Goal: Navigation & Orientation: Find specific page/section

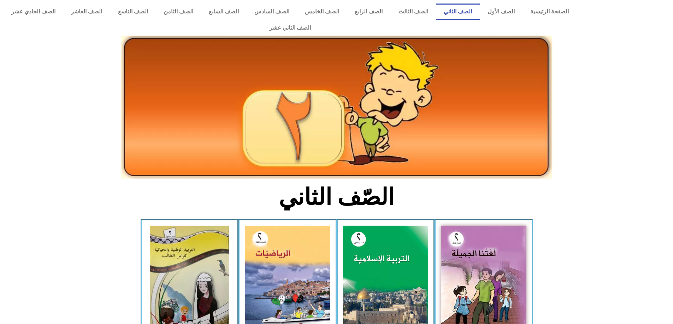
scroll to position [133, 0]
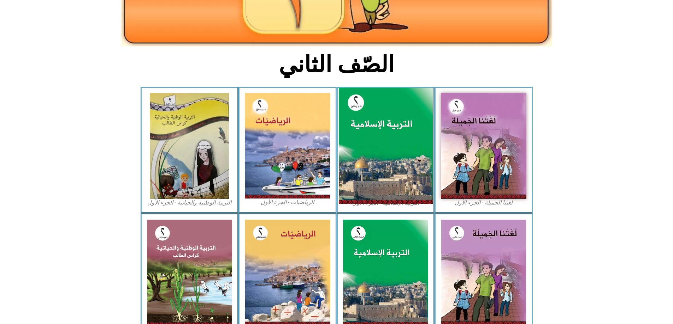
click at [396, 115] on img at bounding box center [385, 146] width 94 height 117
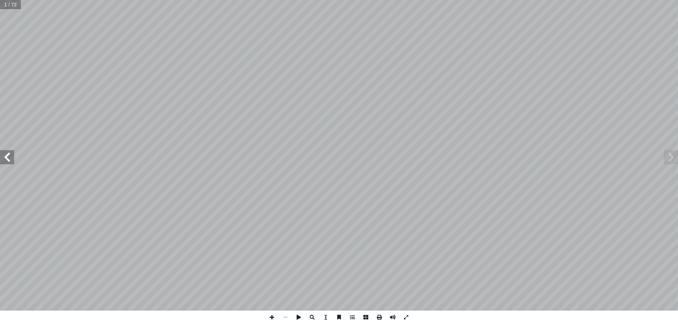
click at [12, 156] on span at bounding box center [7, 157] width 14 height 14
click at [8, 157] on span at bounding box center [7, 157] width 14 height 14
click at [8, 155] on span at bounding box center [7, 157] width 14 height 14
click at [7, 157] on span at bounding box center [7, 157] width 14 height 14
